Goal: Task Accomplishment & Management: Use online tool/utility

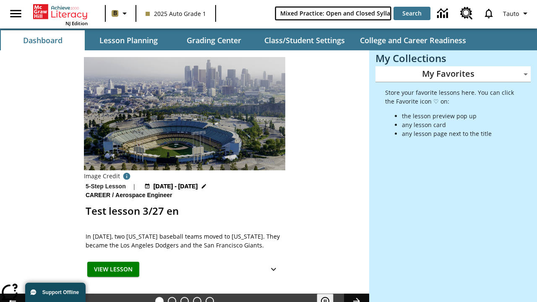
scroll to position [0, 12]
type input "Mixed Practice: Open and Closed Syllables"
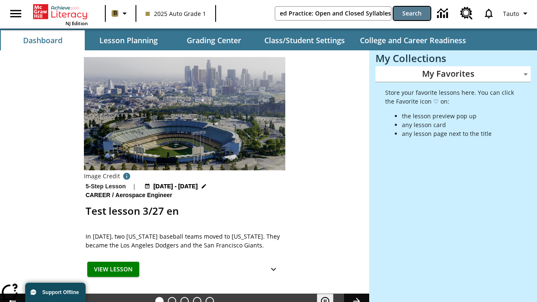
click at [412, 13] on button "Search" at bounding box center [412, 13] width 37 height 13
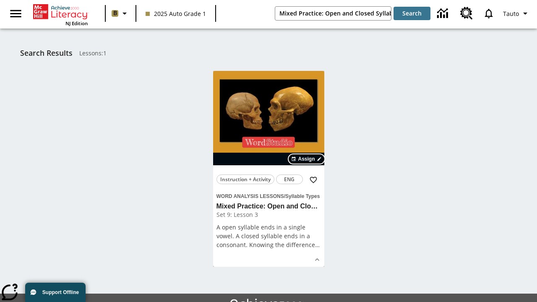
click at [307, 159] on span "Assign" at bounding box center [306, 159] width 17 height 8
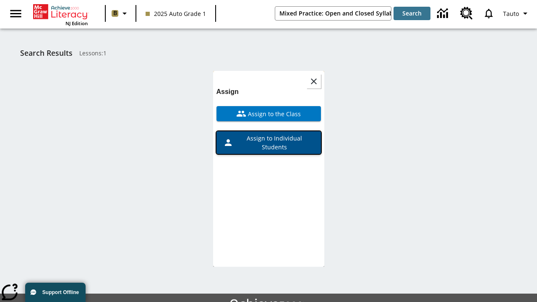
click at [268, 134] on span "Assign to Individual Students" at bounding box center [273, 143] width 81 height 18
